Goal: Task Accomplishment & Management: Manage account settings

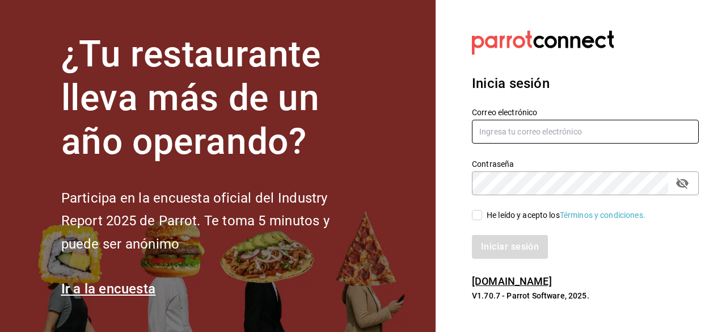
click at [517, 139] on input "text" at bounding box center [585, 132] width 227 height 24
type input "checosgrill2016@gmail.com"
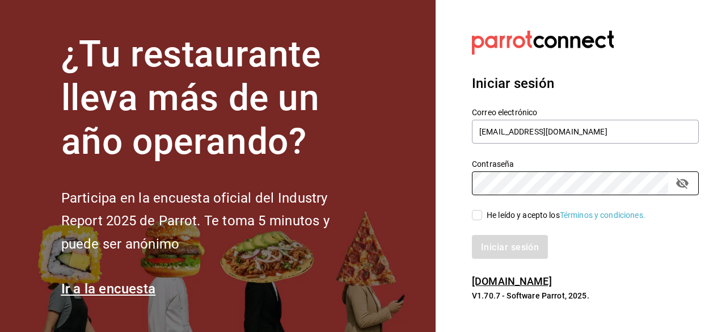
click at [478, 217] on input "He leído y acepto los Términos y condiciones." at bounding box center [477, 215] width 10 height 10
checkbox input "true"
click at [513, 262] on div "Iniciar sesión Correo electrónico checosgrill2016@gmail.com Contraseña Contrase…" at bounding box center [585, 166] width 227 height 213
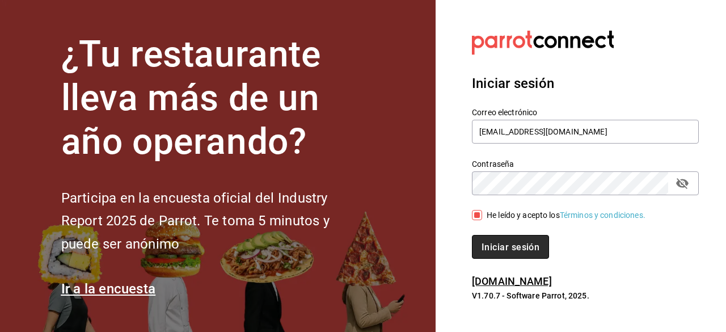
click at [516, 250] on font "Iniciar sesión" at bounding box center [510, 246] width 58 height 11
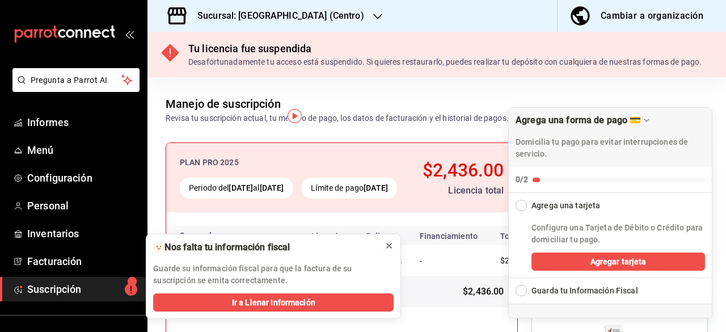
click at [389, 245] on icon at bounding box center [389, 245] width 5 height 5
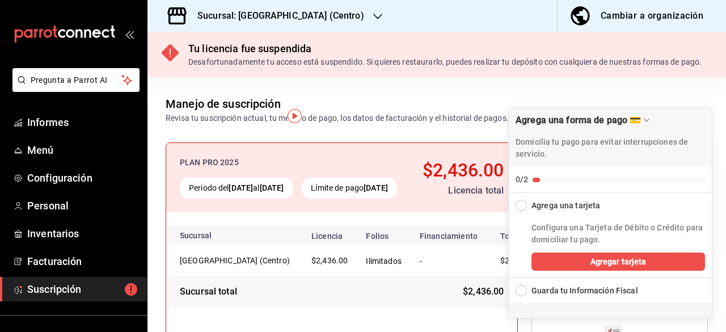
click at [282, 68] on div "Desafortunadamente tu acceso está suspendido. Si quieres restaurarlo, puedes re…" at bounding box center [444, 62] width 513 height 12
click at [177, 57] on icon at bounding box center [170, 52] width 17 height 17
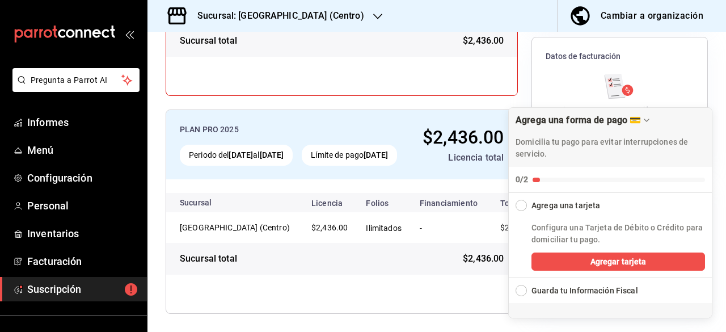
scroll to position [261, 0]
click at [88, 181] on font "Configuración" at bounding box center [59, 178] width 65 height 12
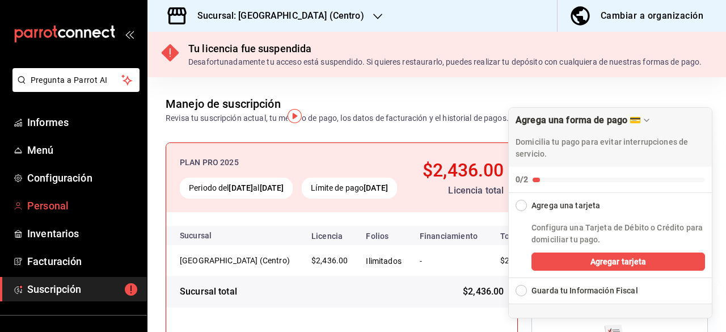
click at [70, 202] on span "Personal" at bounding box center [82, 205] width 111 height 15
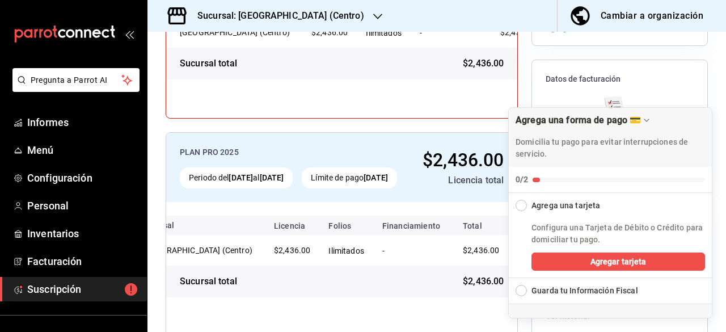
scroll to position [204, 0]
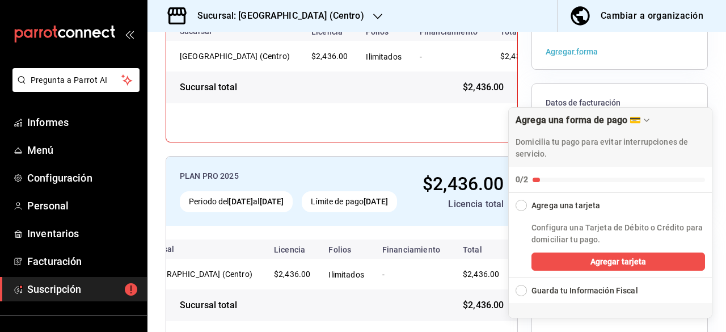
click at [373, 20] on icon "button" at bounding box center [377, 16] width 9 height 9
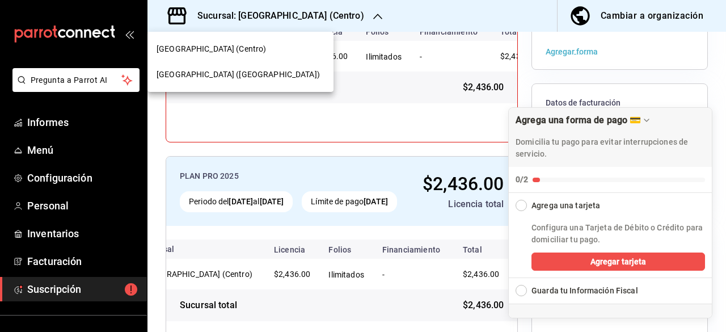
click at [253, 75] on div "[GEOGRAPHIC_DATA] ([GEOGRAPHIC_DATA])" at bounding box center [241, 75] width 168 height 12
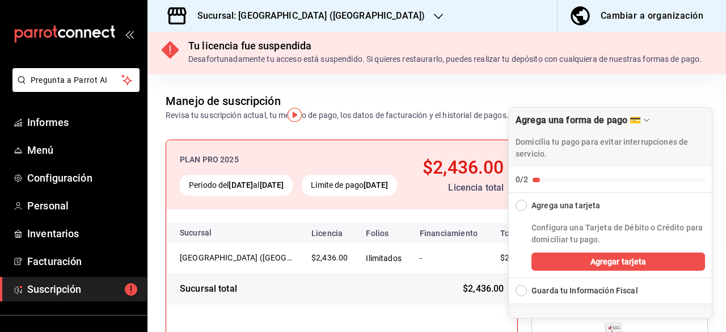
scroll to position [0, 0]
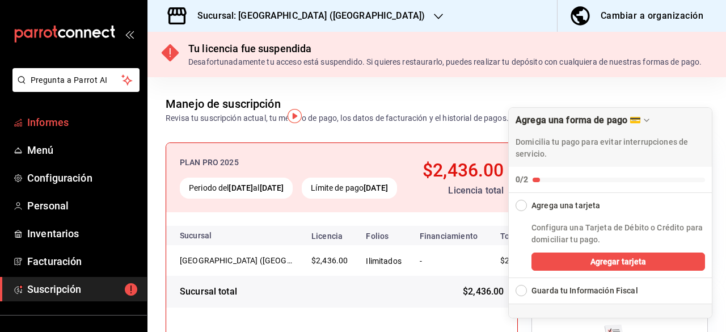
click at [81, 121] on span "Informes" at bounding box center [82, 122] width 111 height 15
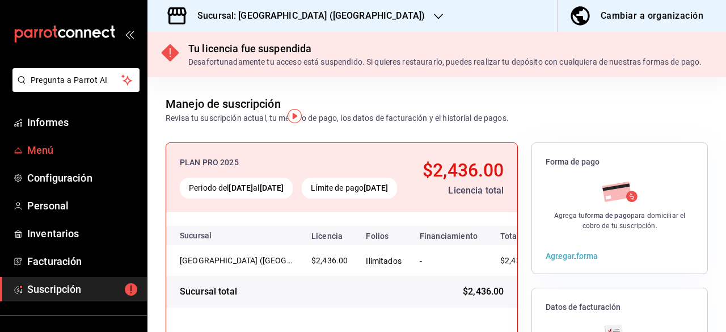
click at [76, 148] on span "Menú" at bounding box center [82, 149] width 111 height 15
click at [82, 148] on span "Menú" at bounding box center [82, 149] width 111 height 15
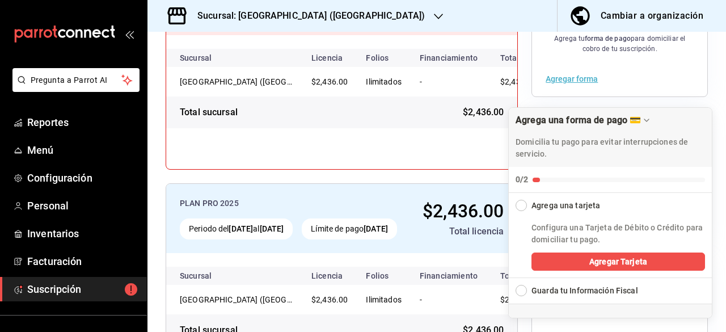
scroll to position [261, 0]
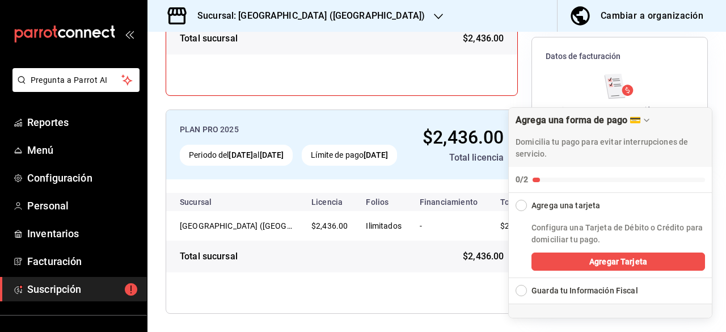
click at [520, 296] on div "Expand Checklist" at bounding box center [520, 290] width 11 height 11
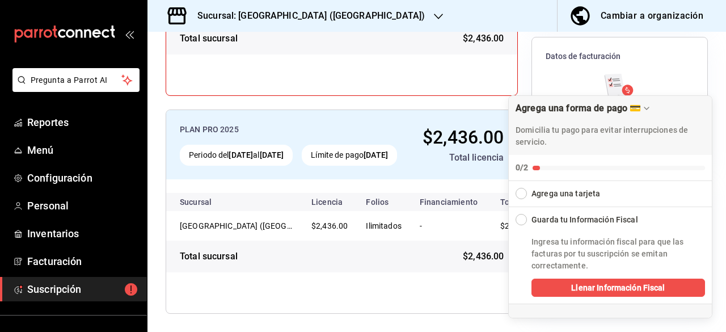
click at [446, 179] on div "PLAN PRO 2025 Periodo del [DATE] al [DATE] Límite de pago [DATE] $2,436.00 Tota…" at bounding box center [341, 144] width 351 height 69
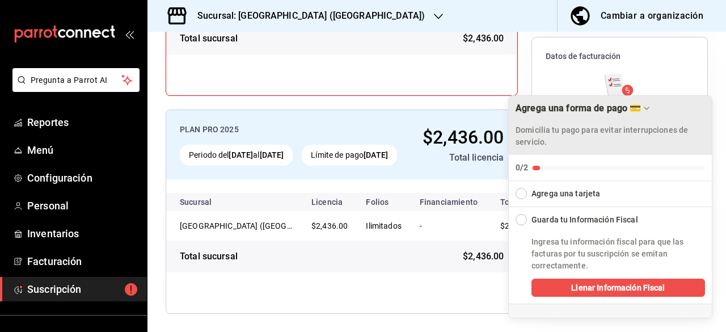
click at [695, 117] on div "Domicilia tu pago para evitar interrupciones de servicio." at bounding box center [609, 132] width 189 height 32
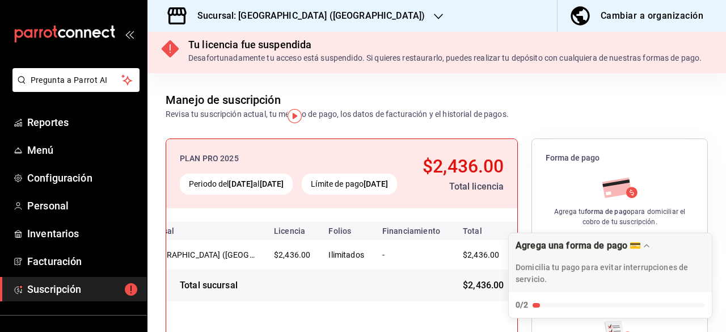
scroll to position [0, 0]
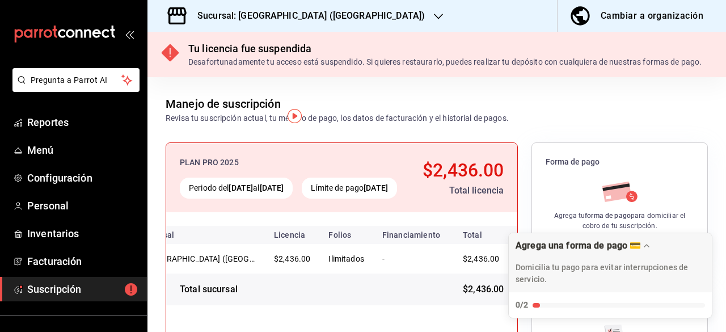
click at [180, 65] on div "Tu licencia fue suspendida Desafortunadamente tu acceso está suspendido. Si qui…" at bounding box center [436, 54] width 578 height 45
click at [177, 60] on icon at bounding box center [170, 52] width 17 height 17
click at [157, 56] on div "Tu licencia fue suspendida Desafortunadamente tu acceso está suspendido. Si qui…" at bounding box center [436, 54] width 578 height 45
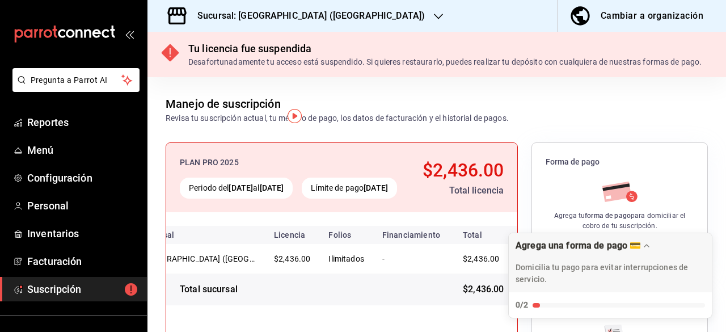
click at [630, 15] on div "Cambiar a organización" at bounding box center [652, 16] width 103 height 16
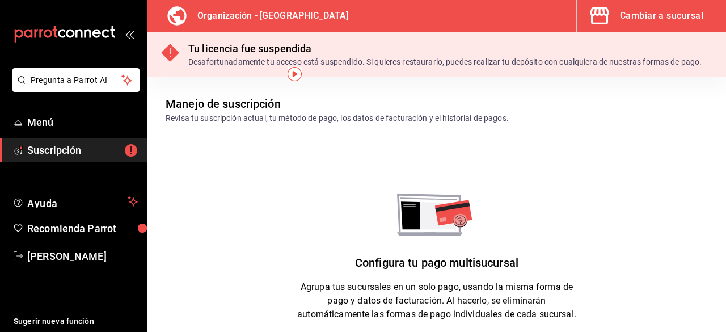
scroll to position [42, 0]
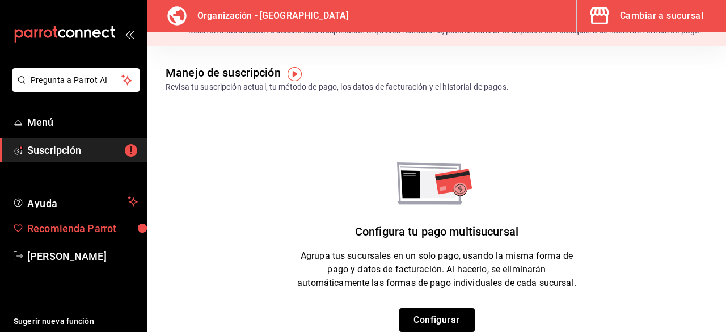
click at [92, 223] on span "Recomienda Parrot" at bounding box center [82, 228] width 111 height 15
